Goal: Task Accomplishment & Management: Use online tool/utility

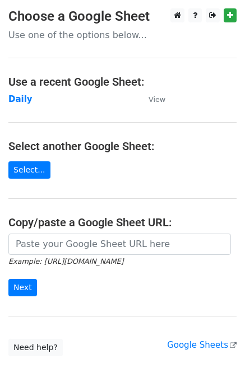
click at [11, 209] on main "Choose a Google Sheet Use one of the options below... Use a recent Google Sheet…" at bounding box center [122, 182] width 245 height 348
click at [22, 100] on strong "Daily" at bounding box center [20, 99] width 24 height 10
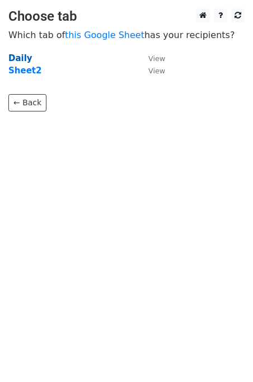
click at [16, 57] on strong "Daily" at bounding box center [20, 58] width 24 height 10
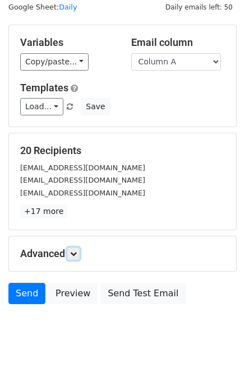
scroll to position [51, 0]
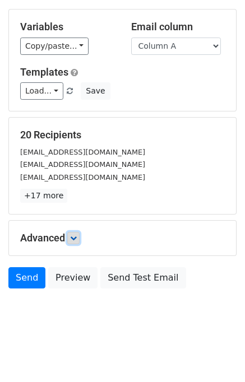
click at [77, 238] on icon at bounding box center [73, 237] width 7 height 7
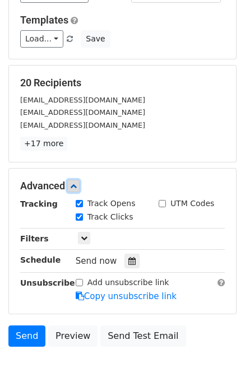
scroll to position [154, 0]
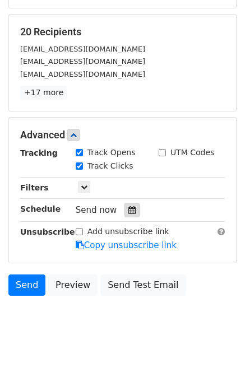
click at [124, 203] on div at bounding box center [131, 210] width 15 height 15
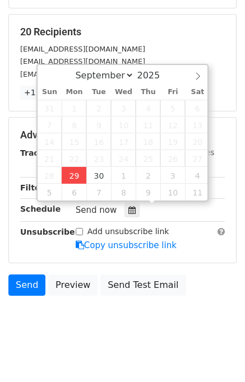
type input "2025-09-29 12:00"
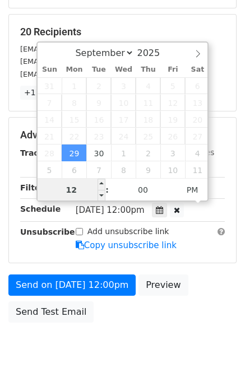
scroll to position [143, 0]
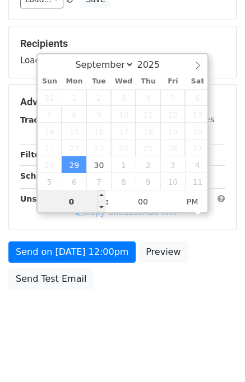
type input "05"
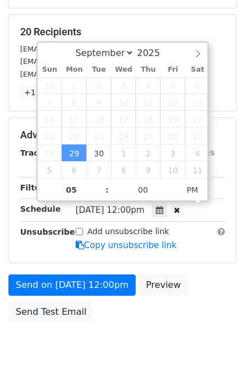
type input "2025-09-29 17:00"
click at [199, 299] on div "Send on Sep 29 at 12:00pm Preview Send Test Email" at bounding box center [122, 301] width 245 height 54
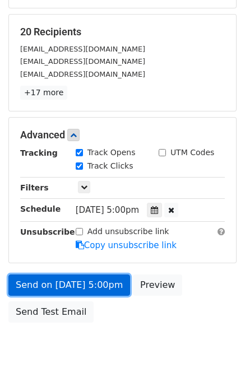
click at [98, 279] on link "Send on Sep 29 at 5:00pm" at bounding box center [68, 284] width 121 height 21
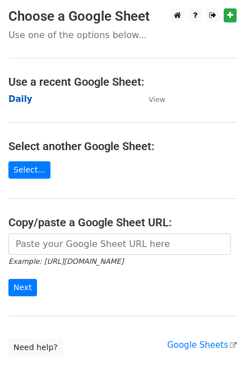
click at [22, 99] on strong "Daily" at bounding box center [20, 99] width 24 height 10
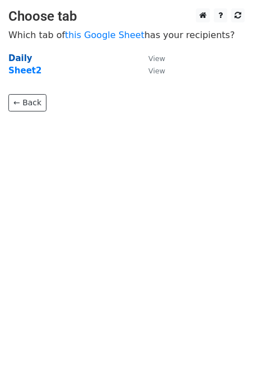
click at [21, 55] on strong "Daily" at bounding box center [20, 58] width 24 height 10
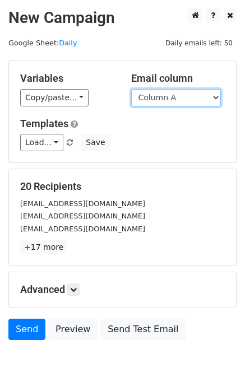
click at [179, 97] on select "Column A Column B Column C Column D Column E" at bounding box center [176, 97] width 90 height 17
select select "Column B"
click at [131, 89] on select "Column A Column B Column C Column D Column E" at bounding box center [176, 97] width 90 height 17
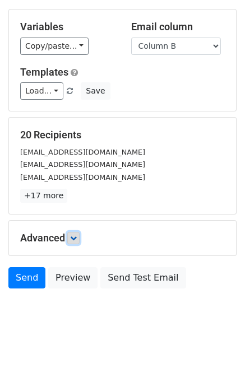
drag, startPoint x: 78, startPoint y: 236, endPoint x: 88, endPoint y: 234, distance: 9.6
click at [77, 234] on icon at bounding box center [73, 237] width 7 height 7
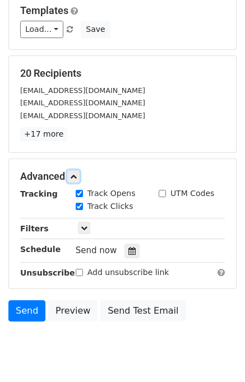
scroll to position [150, 0]
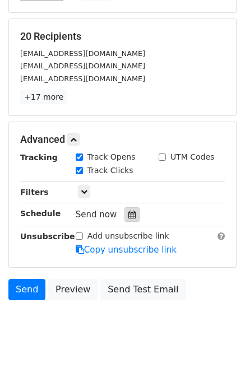
click at [128, 216] on icon at bounding box center [131, 214] width 7 height 8
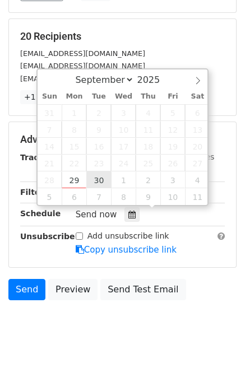
type input "2025-09-30 12:00"
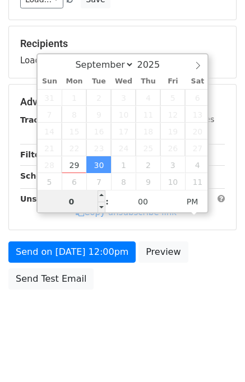
type input "06"
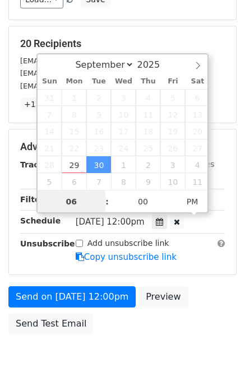
scroll to position [150, 0]
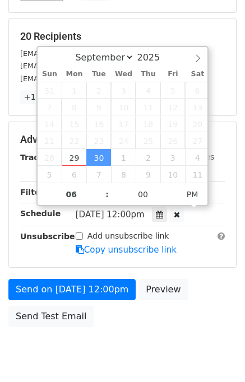
type input "2025-09-30 18:00"
click at [210, 300] on div "Send on Sep 30 at 12:00pm Preview Send Test Email" at bounding box center [122, 306] width 245 height 54
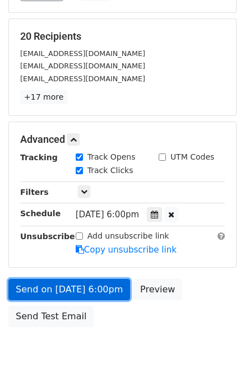
click at [78, 287] on link "Send on Sep 30 at 6:00pm" at bounding box center [68, 289] width 121 height 21
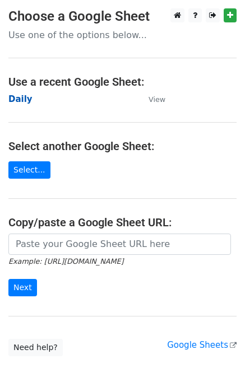
click at [20, 101] on strong "Daily" at bounding box center [20, 99] width 24 height 10
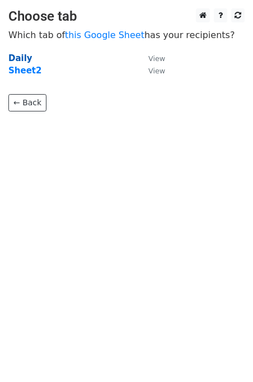
click at [15, 59] on strong "Daily" at bounding box center [20, 58] width 24 height 10
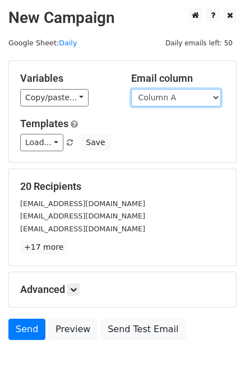
drag, startPoint x: 162, startPoint y: 99, endPoint x: 163, endPoint y: 105, distance: 5.7
click at [162, 99] on select "Column A Column B Column C Column D Column E" at bounding box center [176, 97] width 90 height 17
select select "Column C"
click at [131, 89] on select "Column A Column B Column C Column D Column E" at bounding box center [176, 97] width 90 height 17
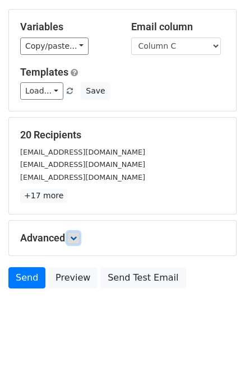
click at [72, 238] on icon at bounding box center [73, 237] width 7 height 7
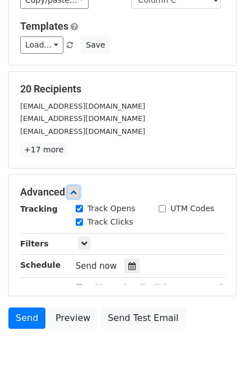
scroll to position [148, 0]
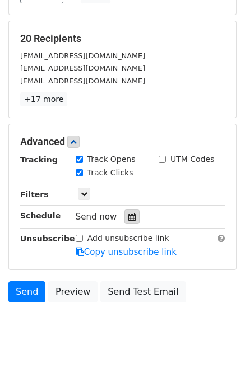
click at [128, 214] on icon at bounding box center [131, 217] width 7 height 8
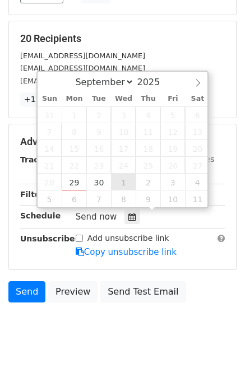
type input "2025-10-01 12:00"
select select "9"
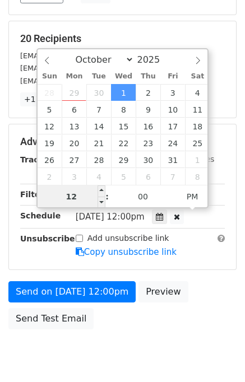
scroll to position [143, 0]
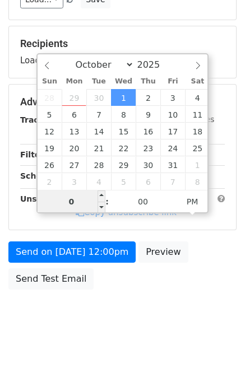
type input "06"
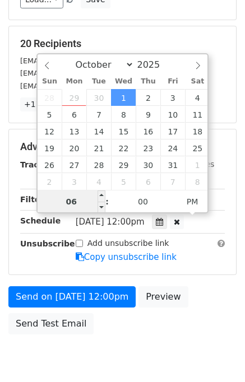
scroll to position [148, 0]
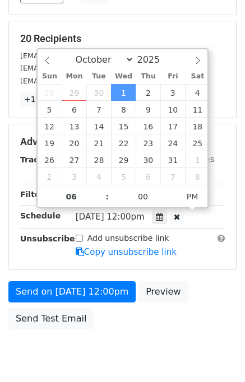
type input "2025-10-01 18:00"
click at [208, 293] on div "Send on Oct 1 at 12:00pm Preview Send Test Email" at bounding box center [122, 308] width 245 height 54
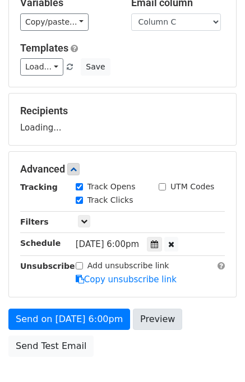
scroll to position [143, 0]
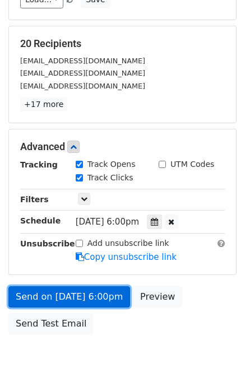
click at [69, 289] on link "Send on Oct 1 at 6:00pm" at bounding box center [68, 296] width 121 height 21
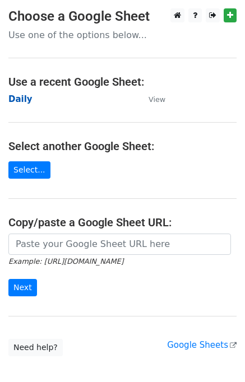
click at [25, 101] on strong "Daily" at bounding box center [20, 99] width 24 height 10
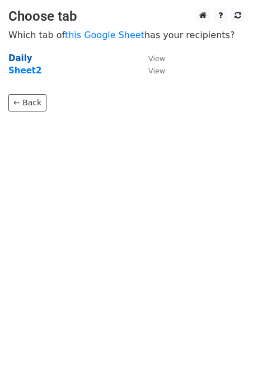
click at [16, 54] on strong "Daily" at bounding box center [20, 58] width 24 height 10
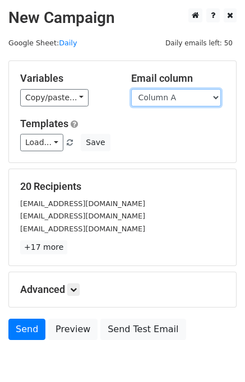
click at [179, 97] on select "Column A Column B Column C Column D Column E" at bounding box center [176, 97] width 90 height 17
select select "Column D"
click at [131, 89] on select "Column A Column B Column C Column D Column E" at bounding box center [176, 97] width 90 height 17
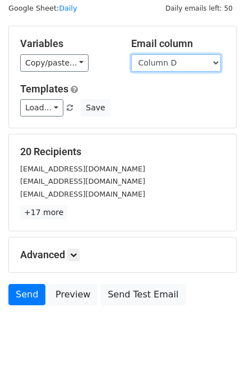
scroll to position [51, 0]
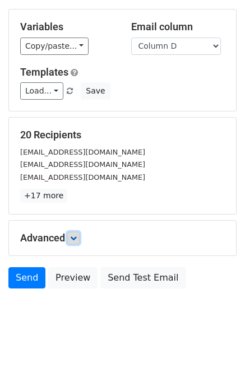
click at [74, 234] on icon at bounding box center [73, 237] width 7 height 7
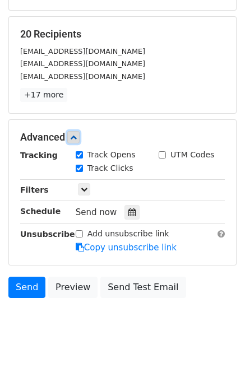
scroll to position [154, 0]
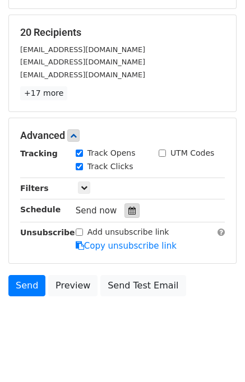
click at [128, 213] on div at bounding box center [131, 210] width 15 height 15
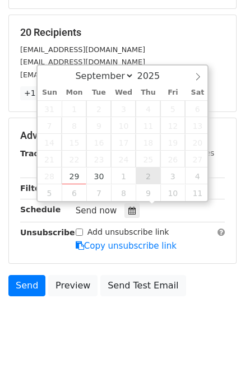
type input "2025-10-02 12:00"
select select "9"
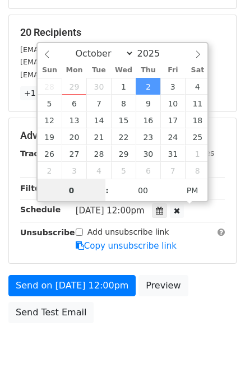
type input "07"
type input "2025-10-02 19:00"
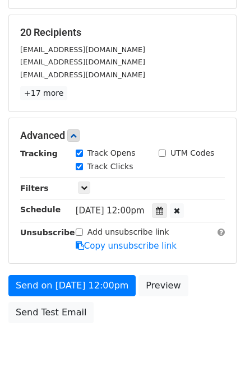
click at [195, 287] on div "Send on Oct 2 at 12:00pm Preview Send Test Email" at bounding box center [122, 302] width 245 height 54
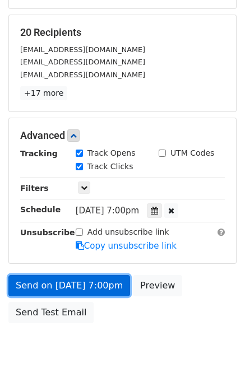
click at [89, 281] on link "Send on Oct 2 at 7:00pm" at bounding box center [68, 285] width 121 height 21
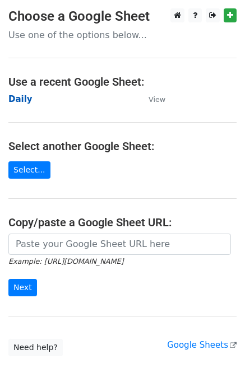
click at [22, 102] on strong "Daily" at bounding box center [20, 99] width 24 height 10
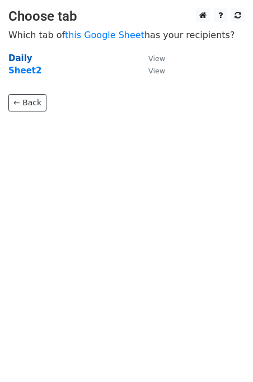
click at [21, 59] on strong "Daily" at bounding box center [20, 58] width 24 height 10
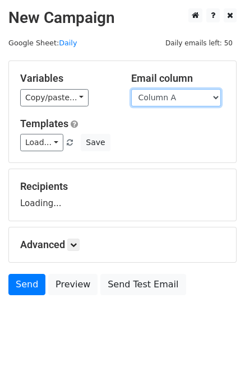
click at [167, 97] on select "Column A Column B Column C Column D Column E" at bounding box center [176, 97] width 90 height 17
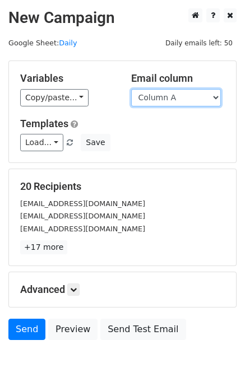
select select "Column E"
click at [131, 89] on select "Column A Column B Column C Column D Column E" at bounding box center [176, 97] width 90 height 17
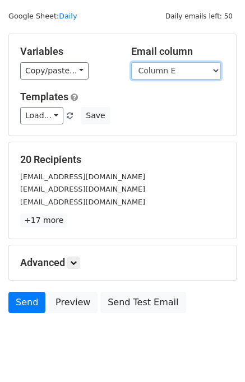
scroll to position [51, 0]
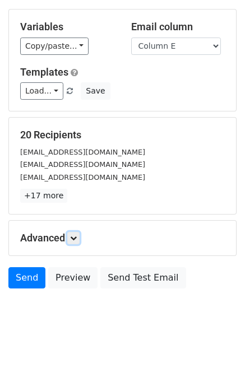
click at [77, 236] on icon at bounding box center [73, 237] width 7 height 7
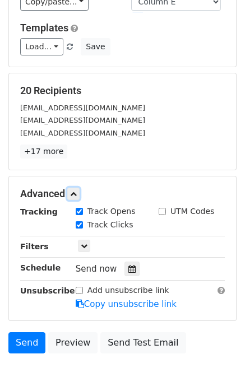
scroll to position [147, 0]
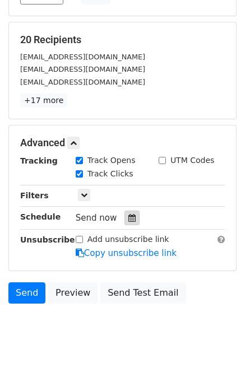
click at [128, 217] on icon at bounding box center [131, 218] width 7 height 8
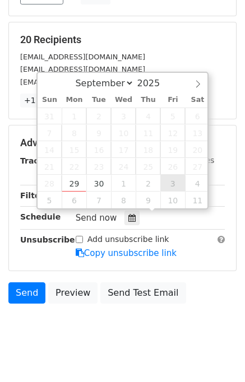
type input "[DATE] 12:00"
select select "9"
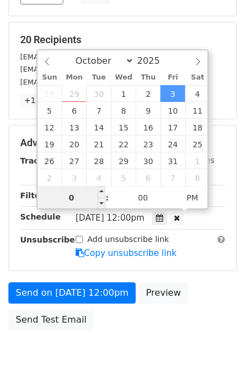
type input "08"
type input "[DATE] 20:00"
click at [223, 290] on div "Send on [DATE] 12:00pm Preview Send Test Email" at bounding box center [122, 309] width 245 height 54
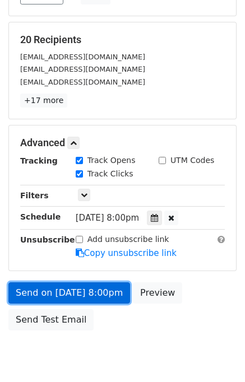
click at [90, 290] on link "Send on [DATE] 8:00pm" at bounding box center [68, 292] width 121 height 21
